Goal: Find specific page/section: Find specific page/section

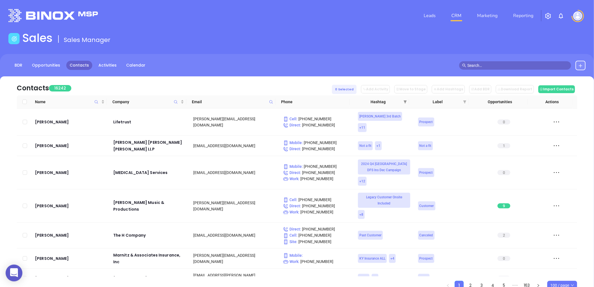
click at [404, 100] on icon "filter" at bounding box center [405, 101] width 3 height 3
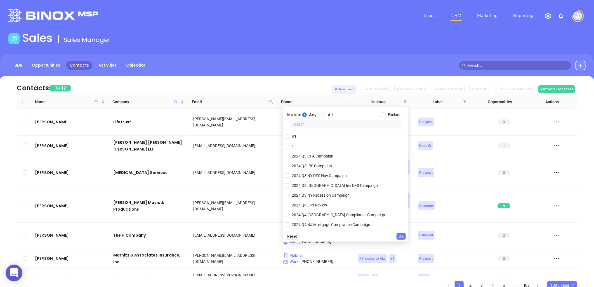
click at [343, 126] on input "text" at bounding box center [345, 124] width 112 height 8
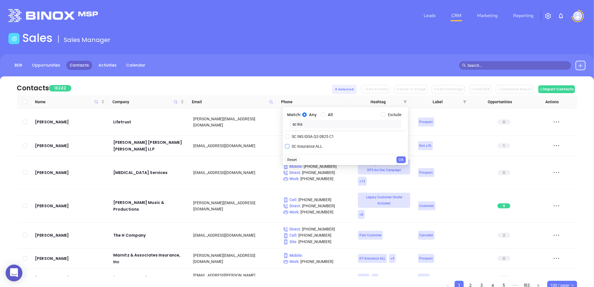
type input "sc ins"
click at [300, 145] on span "SC Insurance ALL" at bounding box center [306, 146] width 35 height 6
click at [289, 145] on input "SC Insurance ALL" at bounding box center [287, 146] width 4 height 4
checkbox input "true"
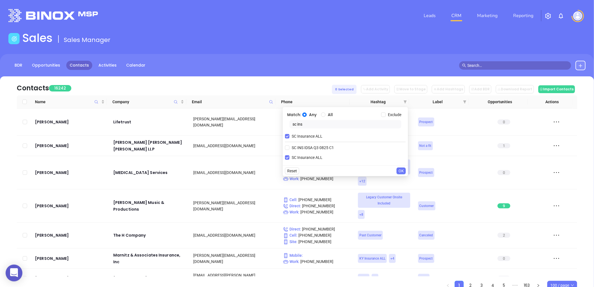
drag, startPoint x: 323, startPoint y: 115, endPoint x: 328, endPoint y: 119, distance: 6.2
click at [322, 115] on input "All" at bounding box center [323, 114] width 4 height 4
radio input "true"
drag, startPoint x: 383, startPoint y: 115, endPoint x: 344, endPoint y: 118, distance: 39.0
click at [383, 115] on input "Exclude" at bounding box center [383, 114] width 4 height 4
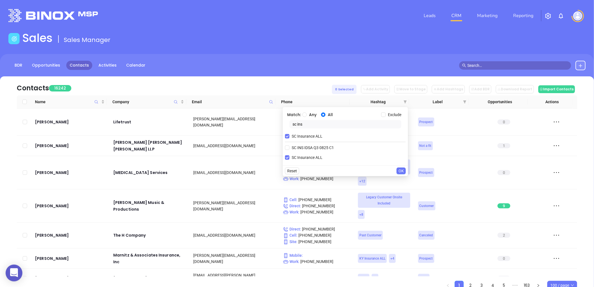
checkbox input "true"
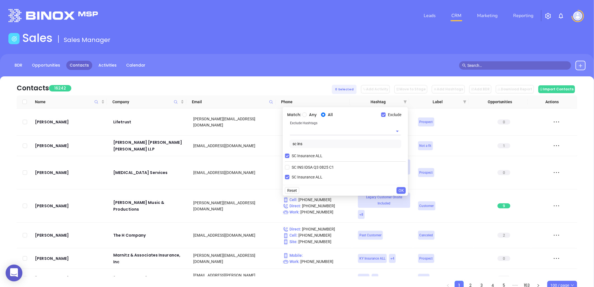
click at [323, 131] on input "text" at bounding box center [337, 131] width 95 height 8
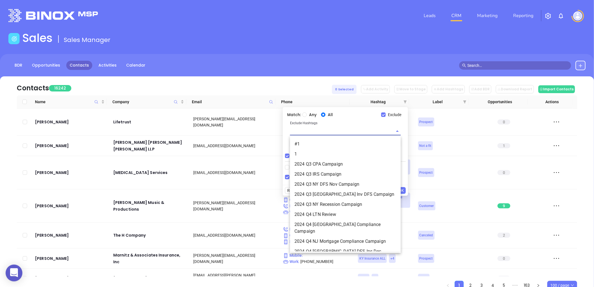
paste input "SCInsurance Q32025"
type input "SCInsurance Q32025"
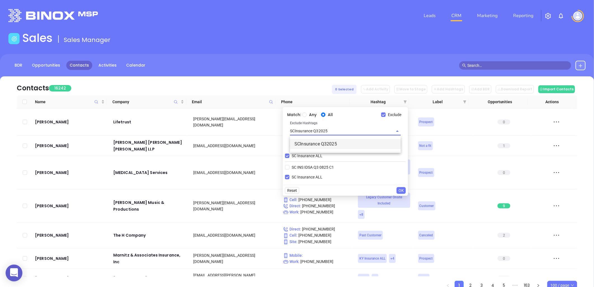
click at [326, 143] on li "SCInsurance Q32025" at bounding box center [345, 144] width 111 height 10
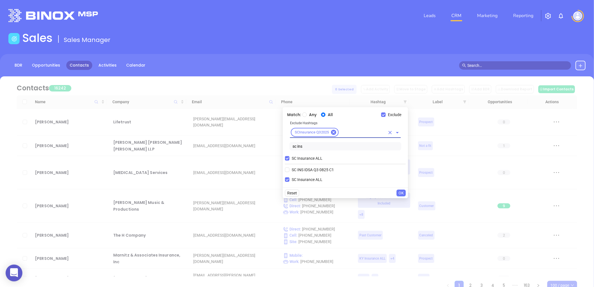
drag, startPoint x: 306, startPoint y: 146, endPoint x: 272, endPoint y: 147, distance: 33.3
click at [272, 147] on body "0 Leads CRM Marketing Reporting Financial Leads Leads Sales Sales Manager BDR O…" at bounding box center [297, 143] width 594 height 287
type input "new2"
click at [294, 169] on span "New2" at bounding box center [296, 170] width 15 height 6
click at [289, 169] on input "New2" at bounding box center [287, 170] width 4 height 4
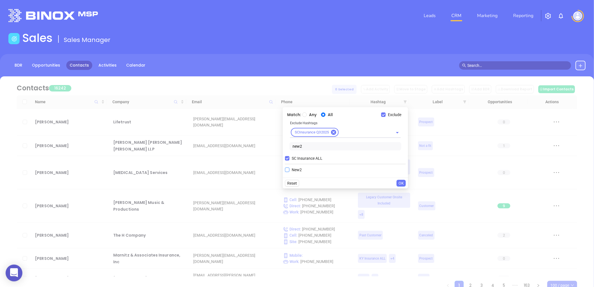
checkbox input "true"
click at [343, 132] on input "text" at bounding box center [362, 132] width 46 height 7
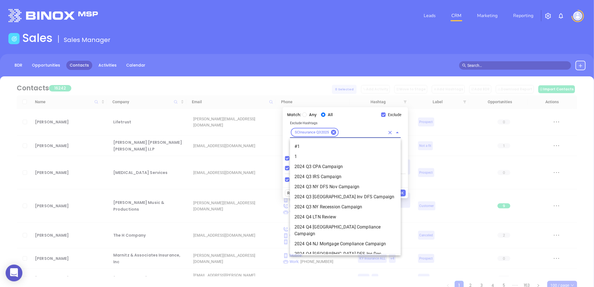
scroll to position [4266, 0]
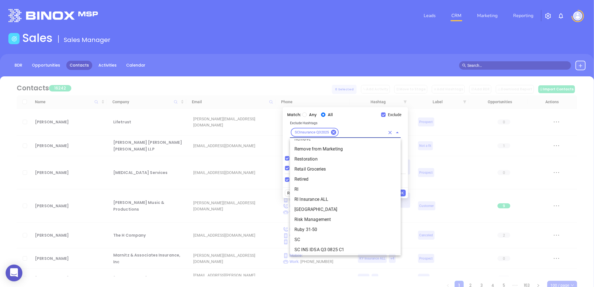
type input "v"
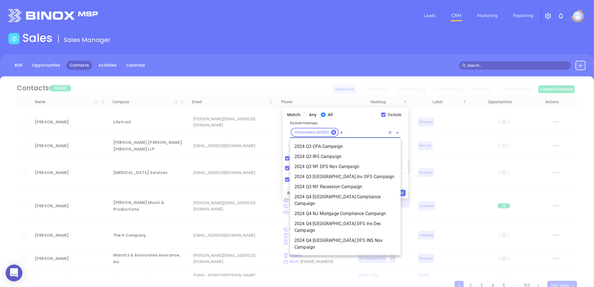
scroll to position [2244, 0]
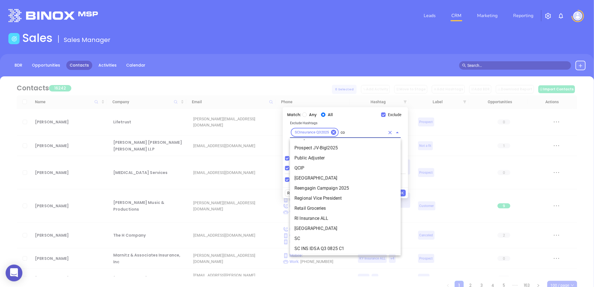
type input "cop"
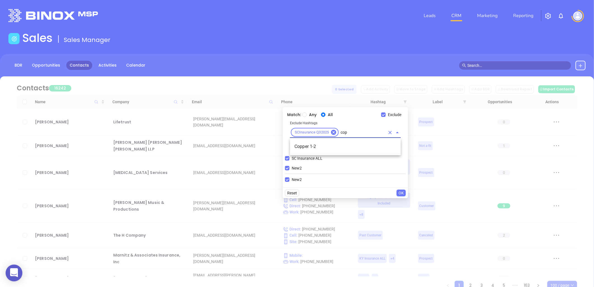
scroll to position [0, 0]
click at [319, 148] on li "Copper 1-2" at bounding box center [345, 146] width 111 height 10
click at [404, 192] on span "OK" at bounding box center [400, 193] width 5 height 6
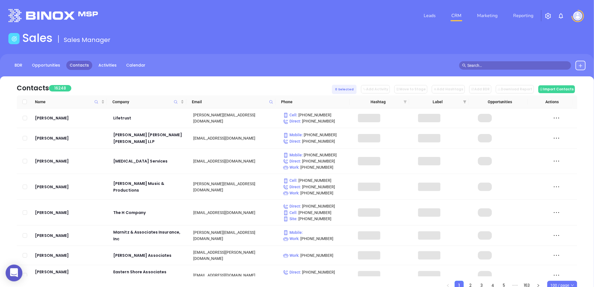
click at [405, 102] on icon "filter" at bounding box center [405, 101] width 3 height 3
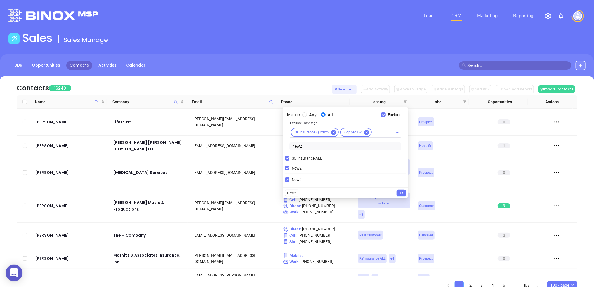
click at [401, 194] on span "OK" at bounding box center [400, 193] width 5 height 6
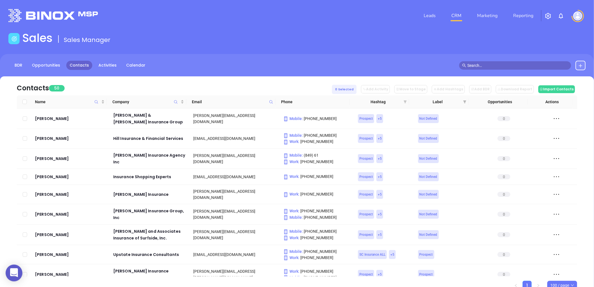
click at [404, 101] on icon "filter" at bounding box center [405, 101] width 3 height 3
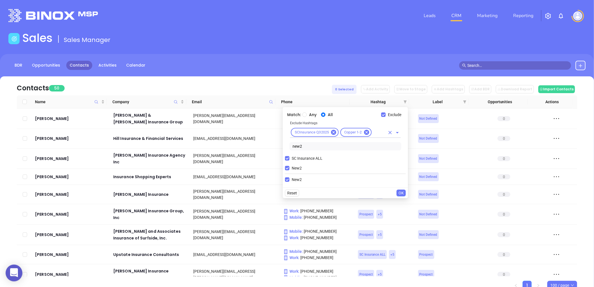
click at [378, 132] on input "text" at bounding box center [378, 132] width 13 height 7
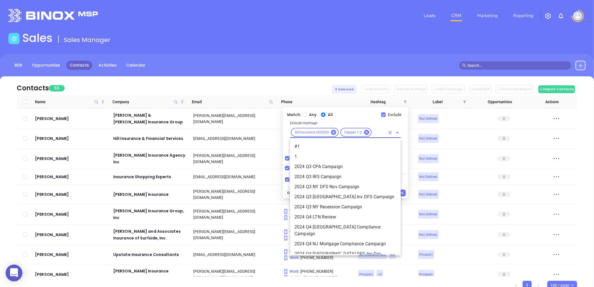
scroll to position [4266, 0]
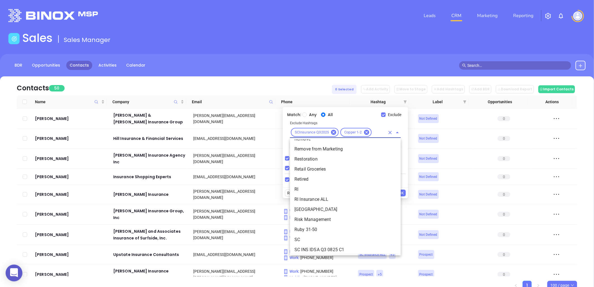
click at [319, 85] on div "Contacts 50 0 Selected Add Activity Move to Stage Add Hashtags Add BDR Download…" at bounding box center [297, 85] width 560 height 19
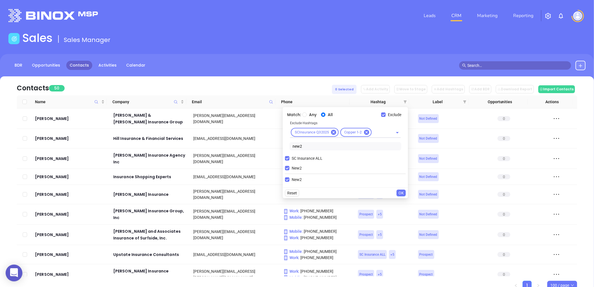
click at [347, 39] on div "Sales Sales Manager" at bounding box center [297, 39] width 584 height 16
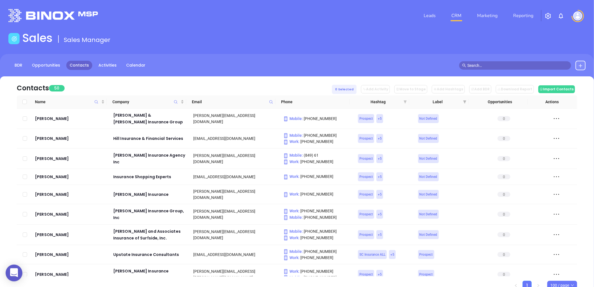
click at [405, 103] on icon "filter" at bounding box center [405, 101] width 3 height 3
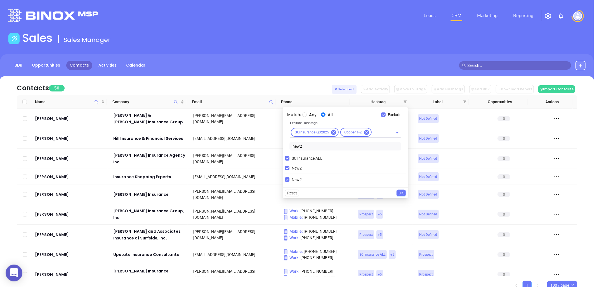
click at [309, 148] on input "new2" at bounding box center [345, 146] width 112 height 8
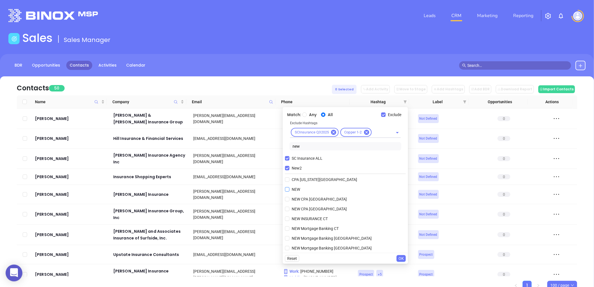
type input "new"
drag, startPoint x: 296, startPoint y: 188, endPoint x: 305, endPoint y: 184, distance: 10.0
click at [296, 188] on span "NEW" at bounding box center [295, 189] width 13 height 6
click at [289, 188] on input "NEW" at bounding box center [287, 189] width 4 height 4
click at [401, 257] on span "OK" at bounding box center [400, 258] width 5 height 6
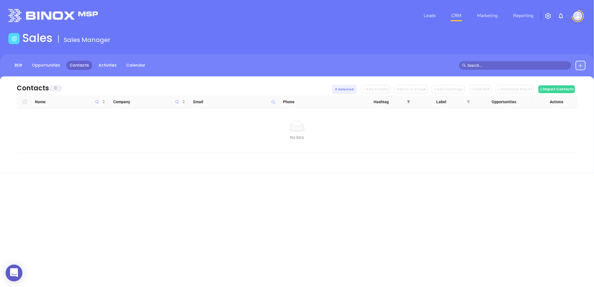
click at [409, 102] on icon "filter" at bounding box center [408, 101] width 3 height 3
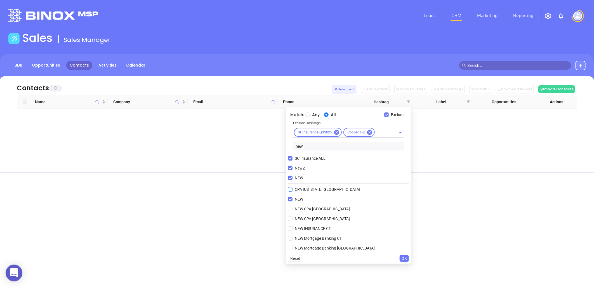
click at [296, 179] on span "NEW" at bounding box center [299, 178] width 13 height 6
click at [293, 179] on input "NEW" at bounding box center [290, 178] width 4 height 4
checkbox input "false"
click at [405, 259] on span "OK" at bounding box center [404, 258] width 5 height 6
